Goal: Task Accomplishment & Management: Manage account settings

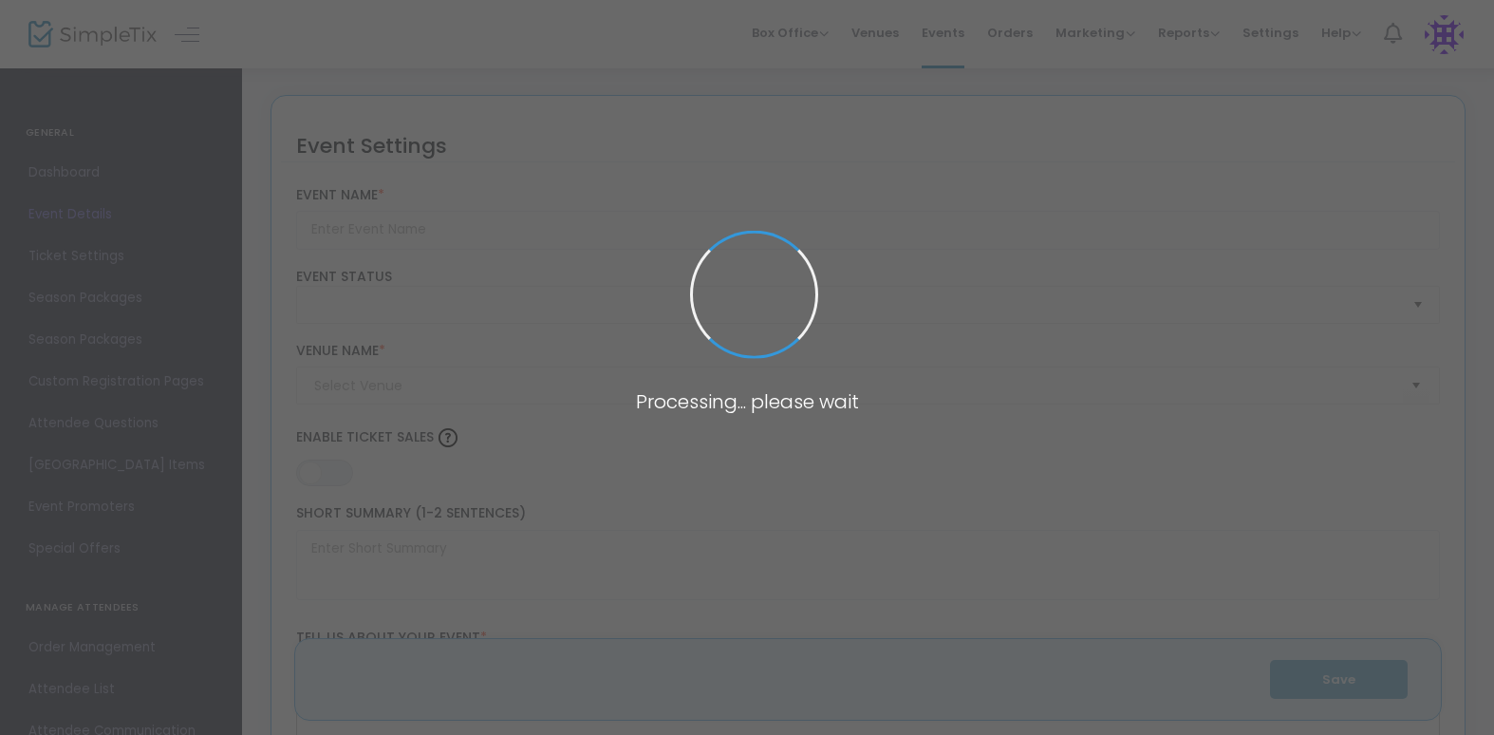
type input "2024 Spirit of the Entrepreneur Awards Gala"
type textarea "BOOK YOUR TICKETS FOR THE 2024 SPIRIT OF THE ENTREPRENEUR AWARDS - The Spectrum…"
type input "Buy Tickets"
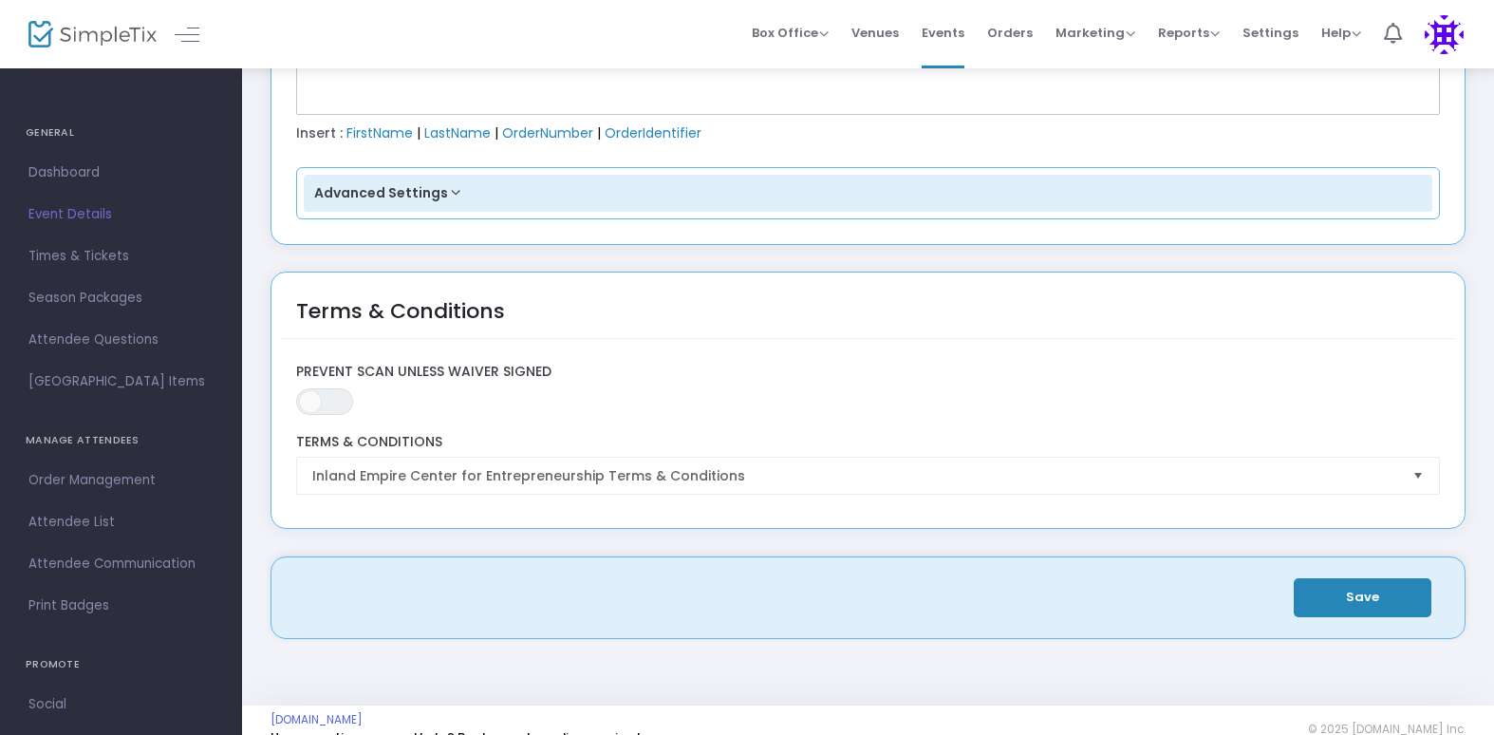
scroll to position [2738, 0]
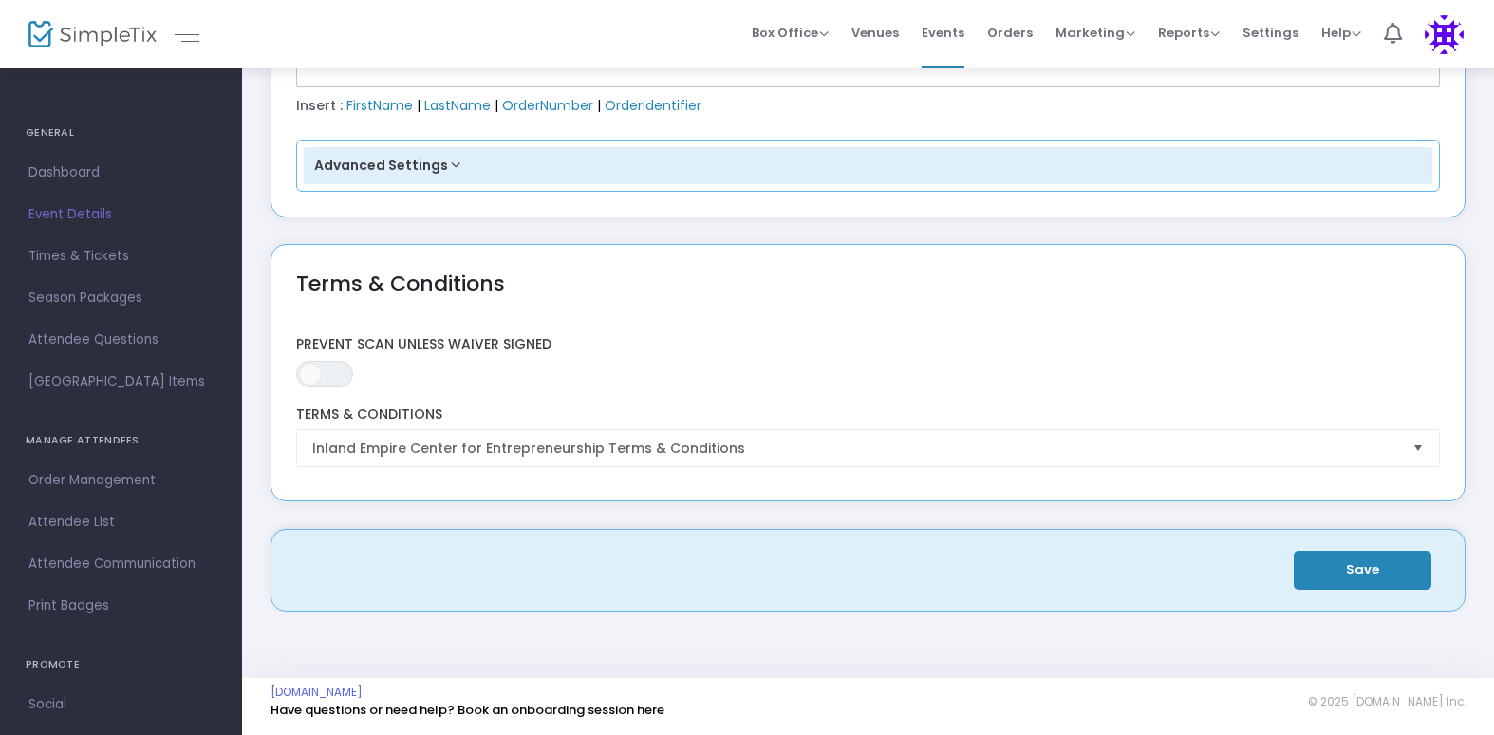
click at [110, 34] on img at bounding box center [92, 35] width 128 height 28
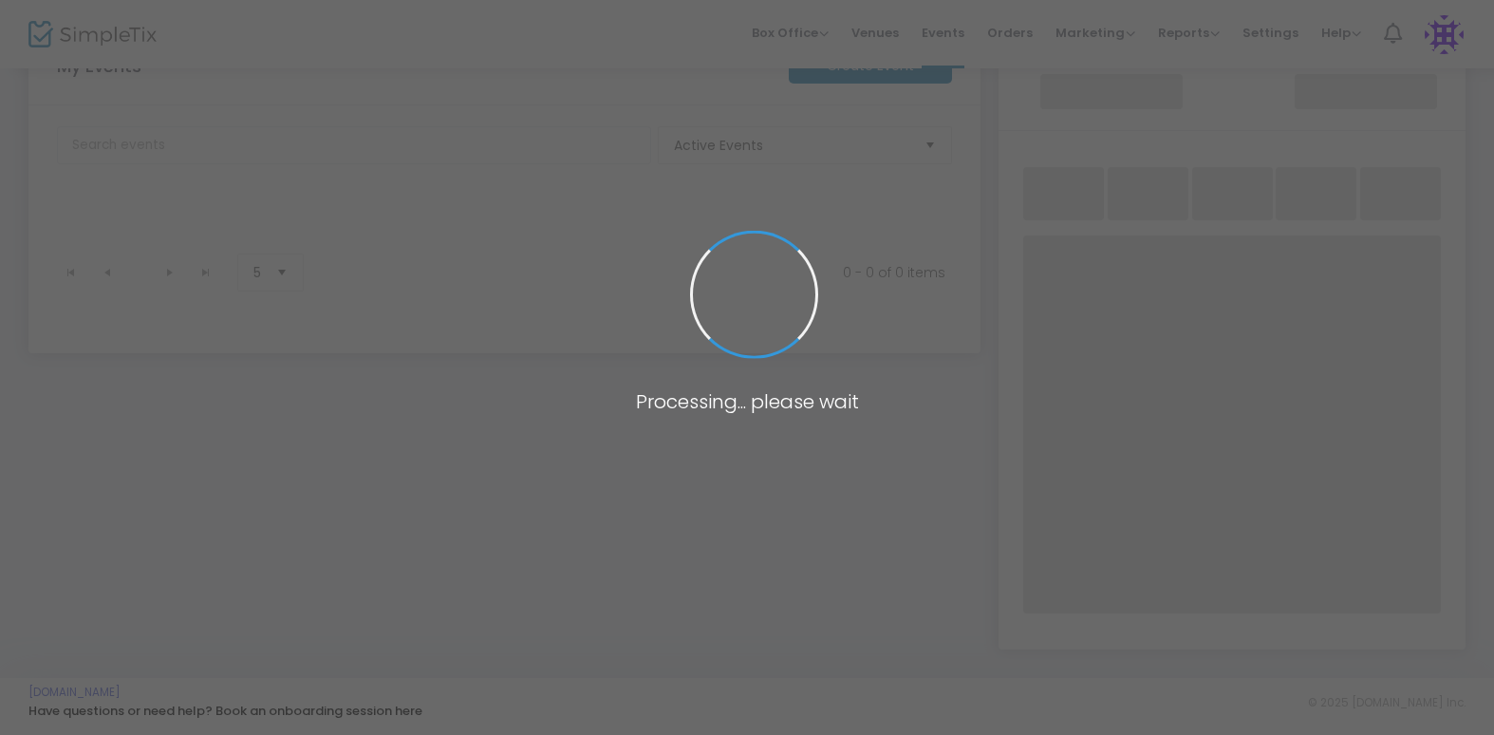
scroll to position [66, 0]
